Goal: Task Accomplishment & Management: Use online tool/utility

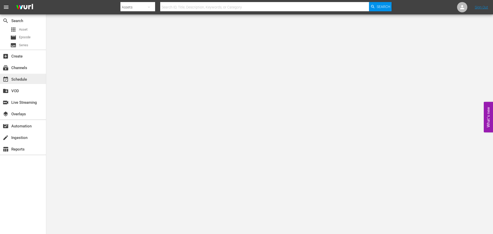
click at [21, 75] on div "event_available Schedule" at bounding box center [23, 79] width 46 height 10
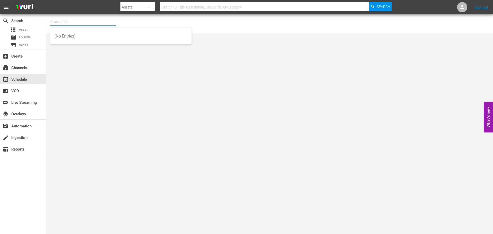
click at [60, 23] on input "text" at bounding box center [83, 22] width 66 height 12
click at [88, 36] on div "Acorn (1976 - amc_networks_acorntvmysteries_1)" at bounding box center [120, 36] width 133 height 12
type input "Acorn (1976 - amc_networks_acorntvmysteries_1)"
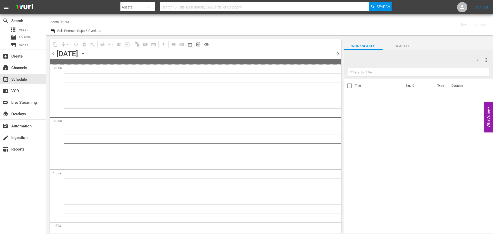
click at [86, 53] on icon "button" at bounding box center [83, 54] width 6 height 6
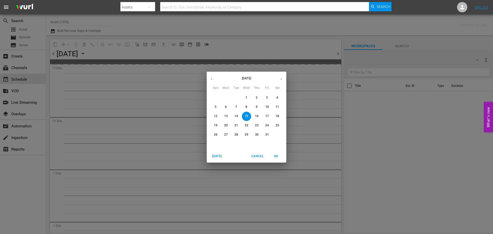
click at [267, 133] on p "31" at bounding box center [267, 135] width 4 height 4
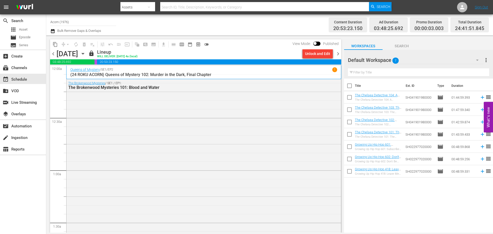
click at [220, 67] on div "Queens of Mystery / SE1 / EP2 1 (24 ROKU ACORN) Queens of Mystery 102: Murder i…" at bounding box center [203, 73] width 275 height 14
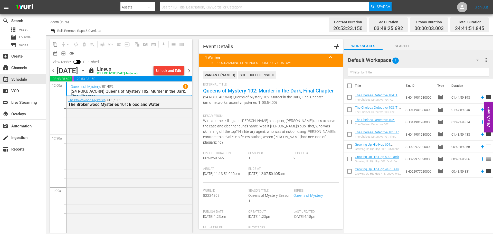
click at [189, 73] on span "chevron_right" at bounding box center [189, 71] width 6 height 6
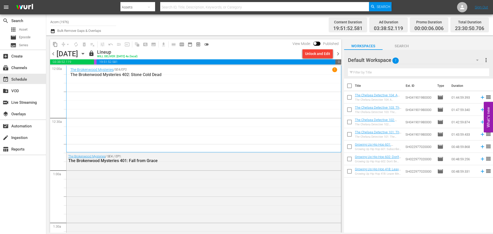
click at [196, 102] on div "The Brokenwood Mysteries / SE4 / EP2 1 The Brokenwood Mysteries 402: Stone Cold…" at bounding box center [203, 108] width 267 height 83
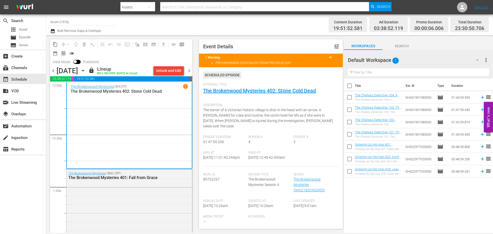
click at [53, 72] on span "chevron_left" at bounding box center [53, 71] width 6 height 6
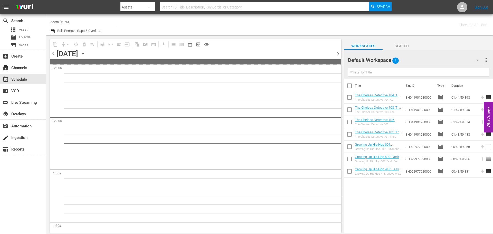
click at [340, 55] on span "chevron_right" at bounding box center [338, 54] width 6 height 6
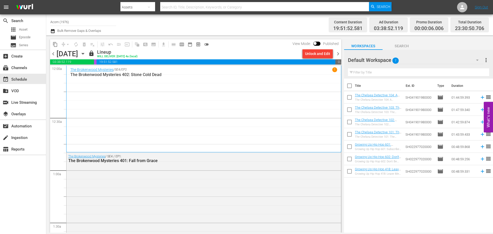
click at [340, 55] on span "chevron_right" at bounding box center [338, 54] width 6 height 6
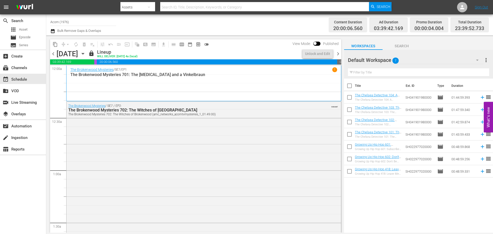
click at [135, 90] on div "The Brokenwood Mysteries / SE7 / EP1 1 The Brokenwood Mysteries 701: The [MEDIC…" at bounding box center [203, 83] width 267 height 32
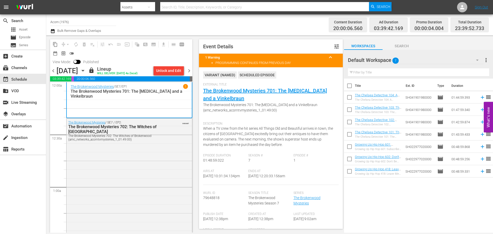
click at [190, 70] on span "chevron_right" at bounding box center [189, 71] width 6 height 6
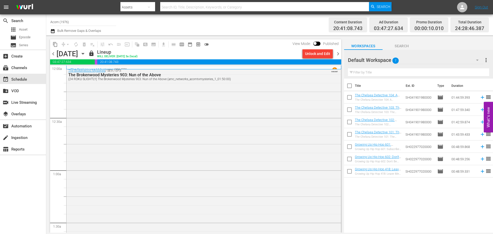
click at [297, 67] on div "The Brokenwood Mysteries / SE9 / EP2 1" at bounding box center [203, 69] width 267 height 5
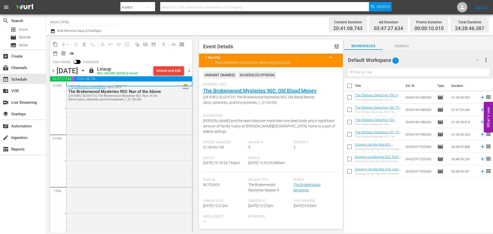
click at [141, 105] on div "The Brokenwood Mysteries / SE9 / EP3: The Brokenwood Mysteries 903: Nun of the …" at bounding box center [130, 178] width 126 height 191
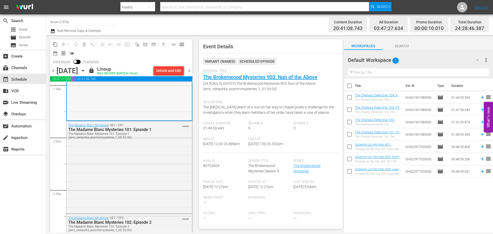
scroll to position [26, 0]
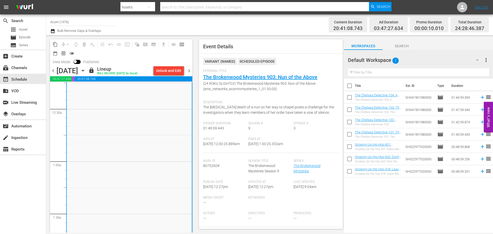
click at [51, 69] on span "chevron_left" at bounding box center [53, 71] width 6 height 6
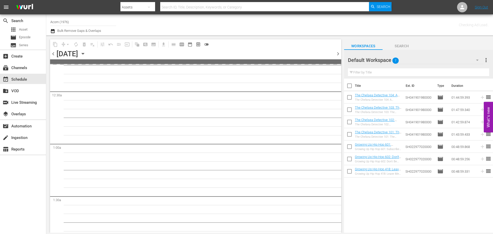
scroll to position [34, 0]
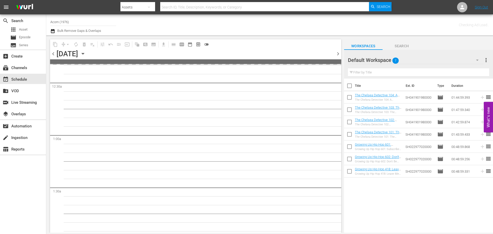
click at [336, 52] on span "chevron_right" at bounding box center [338, 54] width 6 height 6
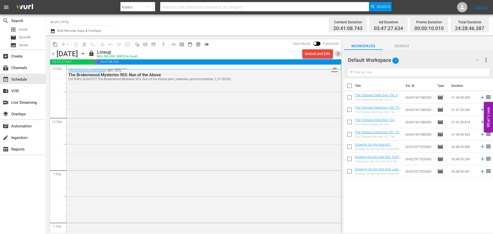
click at [339, 51] on span "chevron_right" at bounding box center [338, 54] width 6 height 6
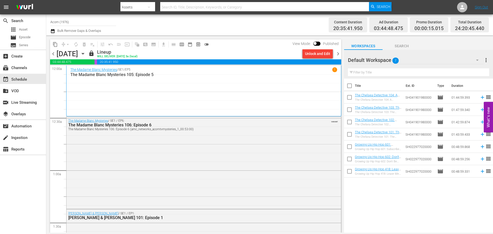
click at [183, 84] on div "The Madame Blanc Mysteries / SE1 / EP5 1 The Madame Blanc Mysteries 105: Episod…" at bounding box center [203, 90] width 267 height 47
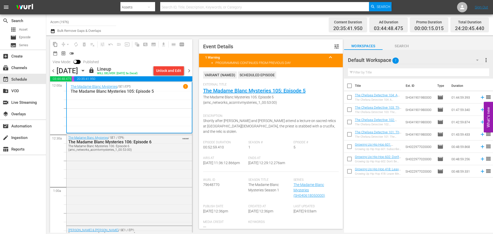
click at [55, 71] on span "chevron_left" at bounding box center [53, 71] width 6 height 6
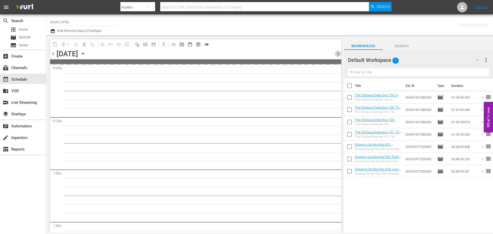
click at [338, 56] on span "chevron_right" at bounding box center [338, 54] width 6 height 6
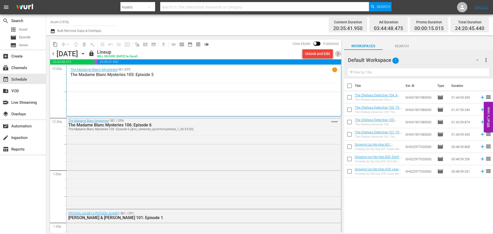
click at [341, 53] on span "chevron_right" at bounding box center [338, 54] width 6 height 6
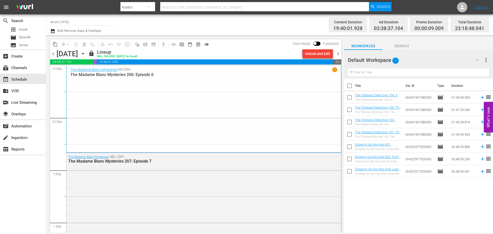
click at [159, 82] on div "The Madame Blanc Mysteries / SE2 / EP6 1 The Madame Blanc Mysteries 206: Episod…" at bounding box center [203, 109] width 267 height 84
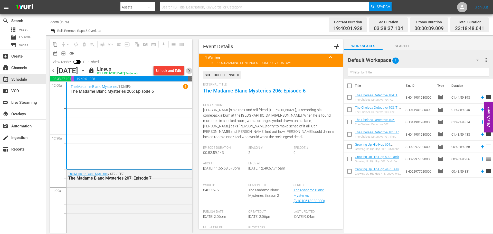
click at [189, 74] on span "chevron_right" at bounding box center [189, 71] width 6 height 6
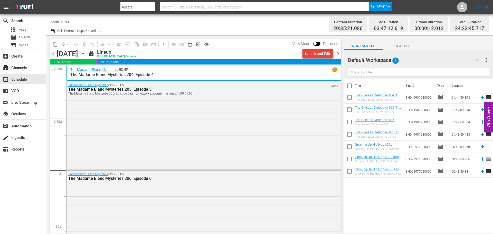
click at [165, 71] on div "The Madame Blanc Mysteries / SE2 / EP4 1" at bounding box center [203, 69] width 267 height 5
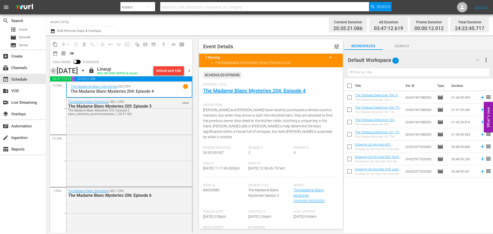
click at [52, 73] on span "chevron_left" at bounding box center [53, 71] width 6 height 6
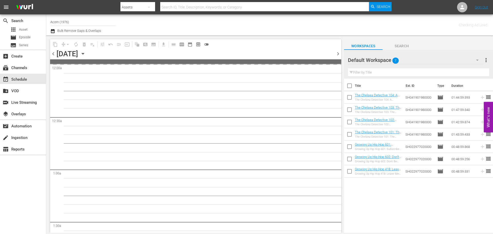
click at [339, 54] on span "chevron_right" at bounding box center [338, 54] width 6 height 6
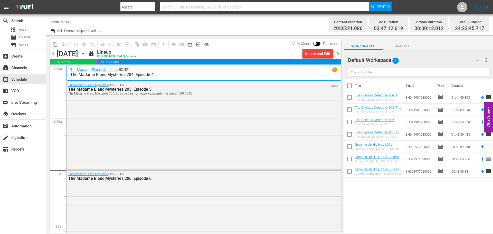
click at [288, 74] on p "The Madame Blanc Mysteries 204: Episode 4" at bounding box center [203, 74] width 267 height 5
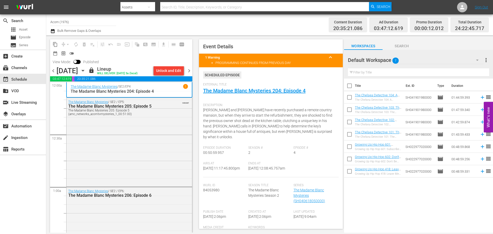
click at [190, 68] on span "chevron_right" at bounding box center [189, 71] width 6 height 6
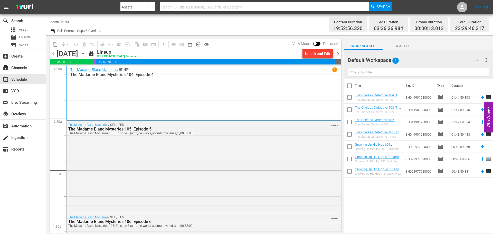
click at [297, 93] on div "The Madame [PERSON_NAME] Mysteries / SE1 / EP4 1 The Madame Blanc Mysteries 104…" at bounding box center [203, 92] width 267 height 51
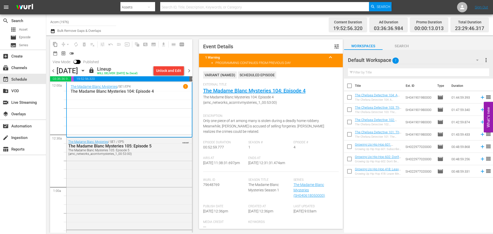
click at [189, 68] on span "chevron_right" at bounding box center [189, 71] width 6 height 6
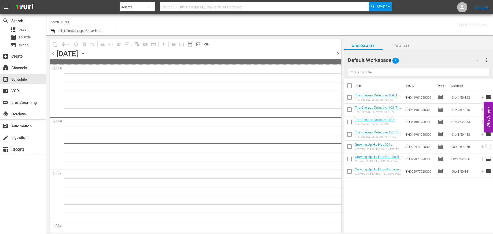
click at [293, 29] on div "Checking Ad Load.." at bounding box center [389, 25] width 199 height 19
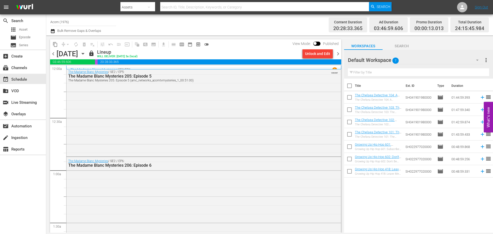
click at [181, 66] on div "The Madame Blanc Mysteries / SE2 / EP4 1 The Madame Blanc Mysteries 204: Episod…" at bounding box center [203, 68] width 275 height 4
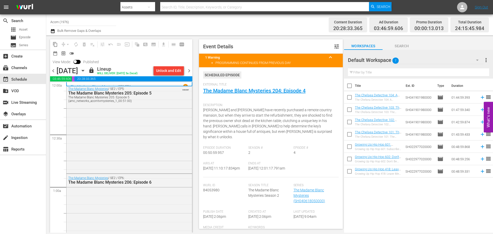
click at [52, 69] on span "chevron_left" at bounding box center [53, 71] width 6 height 6
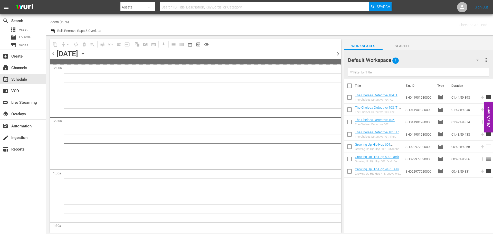
click at [340, 52] on span "chevron_right" at bounding box center [338, 54] width 6 height 6
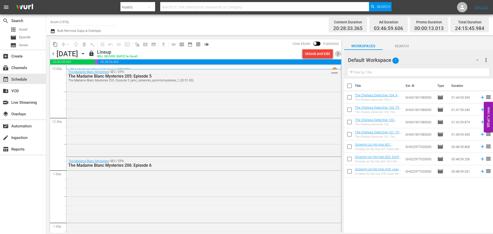
click at [337, 51] on span "chevron_right" at bounding box center [338, 54] width 6 height 6
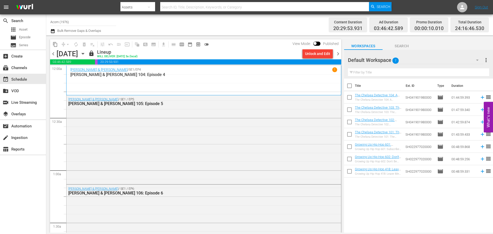
click at [124, 81] on div "[PERSON_NAME] & [PERSON_NAME] / SE1 / EP4 1 [PERSON_NAME] & [PERSON_NAME] 104: …" at bounding box center [203, 80] width 267 height 26
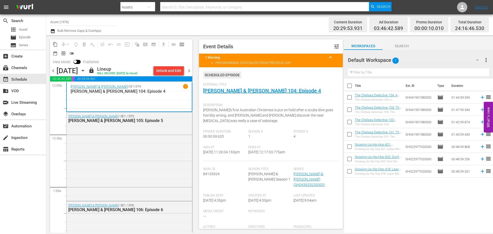
click at [191, 71] on span "chevron_right" at bounding box center [189, 71] width 6 height 6
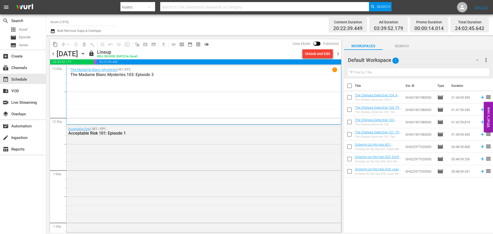
click at [226, 96] on div "The Madame Blanc Mysteries / SE1 / EP3 1 The Madame Blanc Mysteries 103: Episod…" at bounding box center [203, 94] width 267 height 55
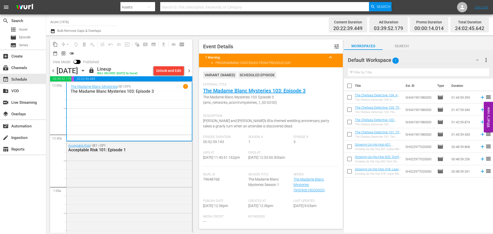
click at [190, 68] on span "chevron_right" at bounding box center [189, 71] width 6 height 6
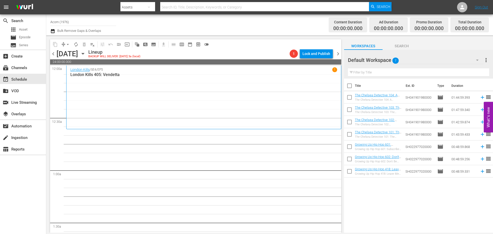
click at [219, 87] on div "London Kills / SE4 / EP5 1 London Kills 405: Vendetta" at bounding box center [203, 97] width 267 height 60
